Goal: Task Accomplishment & Management: Use online tool/utility

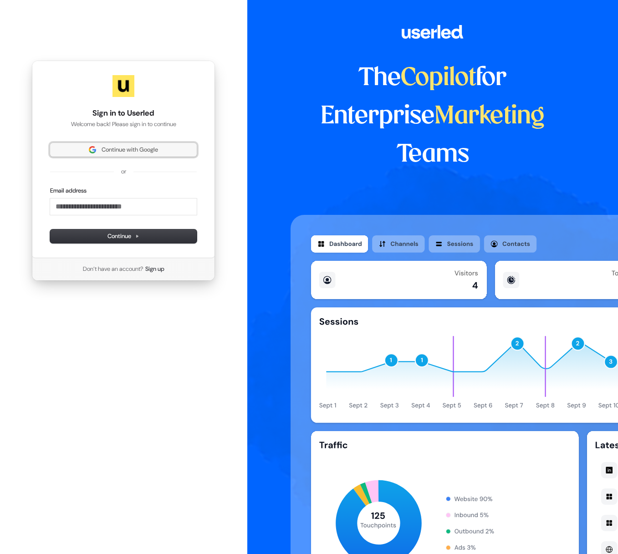
click at [140, 149] on span "Continue with Google" at bounding box center [130, 150] width 56 height 8
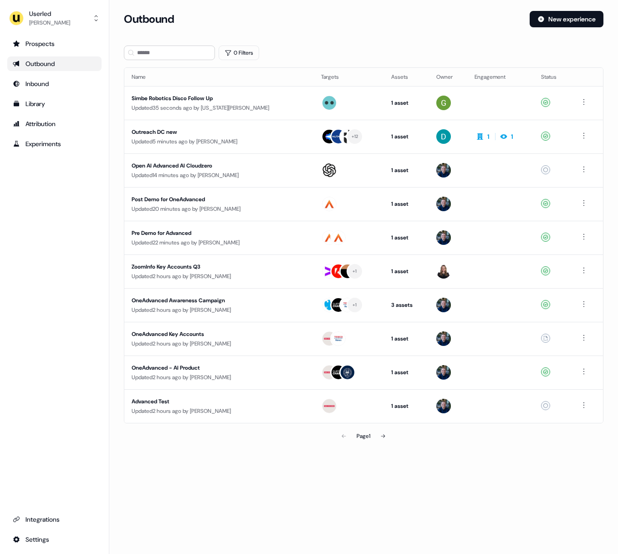
click at [357, 39] on section "Loading... Outbound New experience 0 Filters Name Targets Assets Owner Engageme…" at bounding box center [363, 241] width 509 height 460
click at [254, 131] on div "Outreach DC new" at bounding box center [209, 131] width 154 height 9
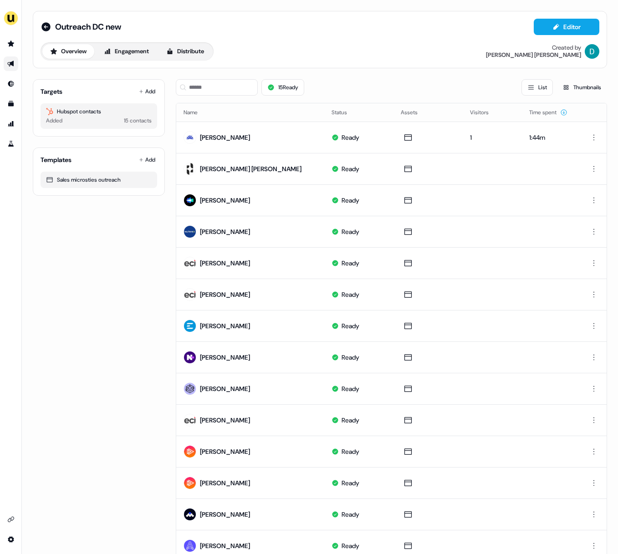
click at [452, 56] on div "Overview Engagement Distribute Created by [PERSON_NAME]" at bounding box center [320, 51] width 559 height 18
